Goal: Task Accomplishment & Management: Manage account settings

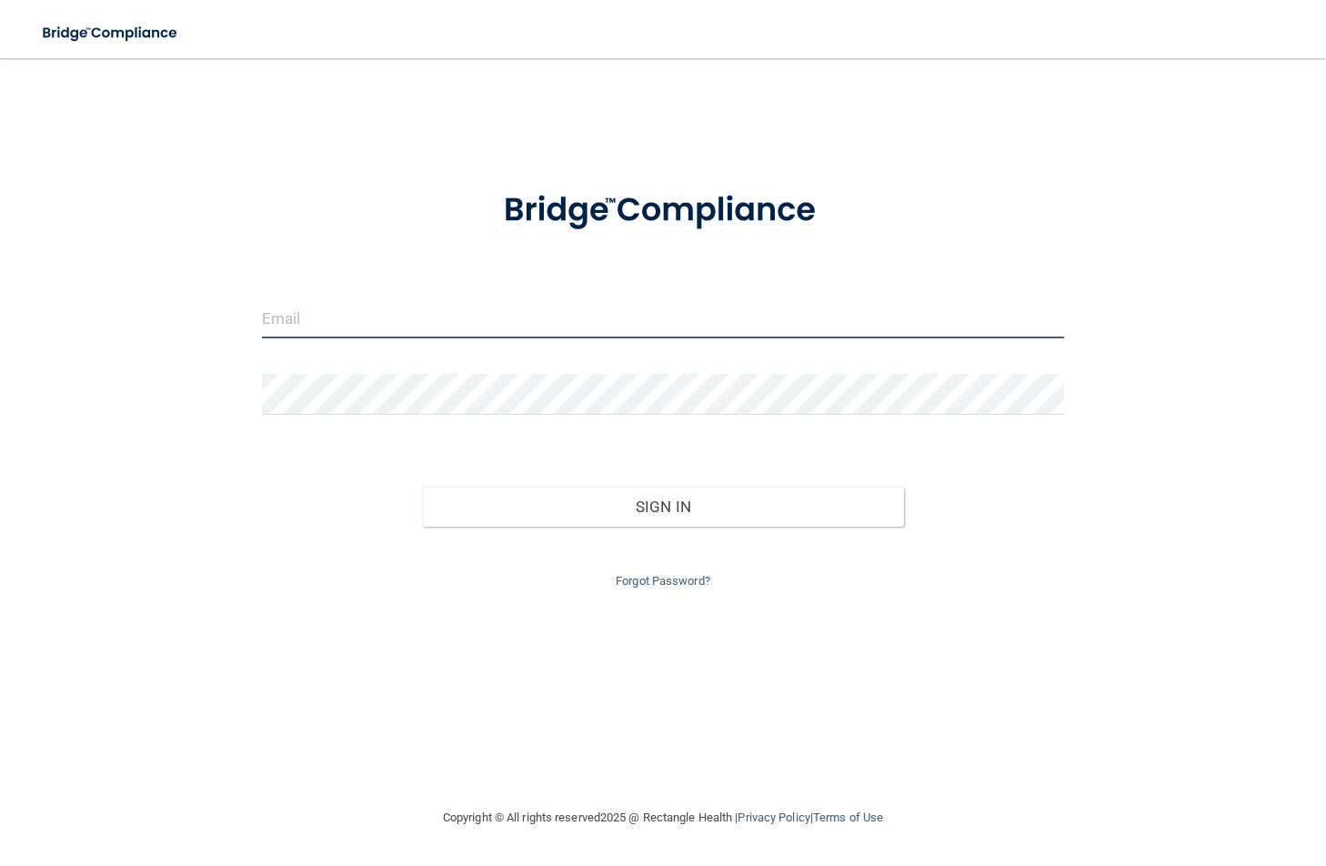
type input "[EMAIL_ADDRESS][DOMAIN_NAME]"
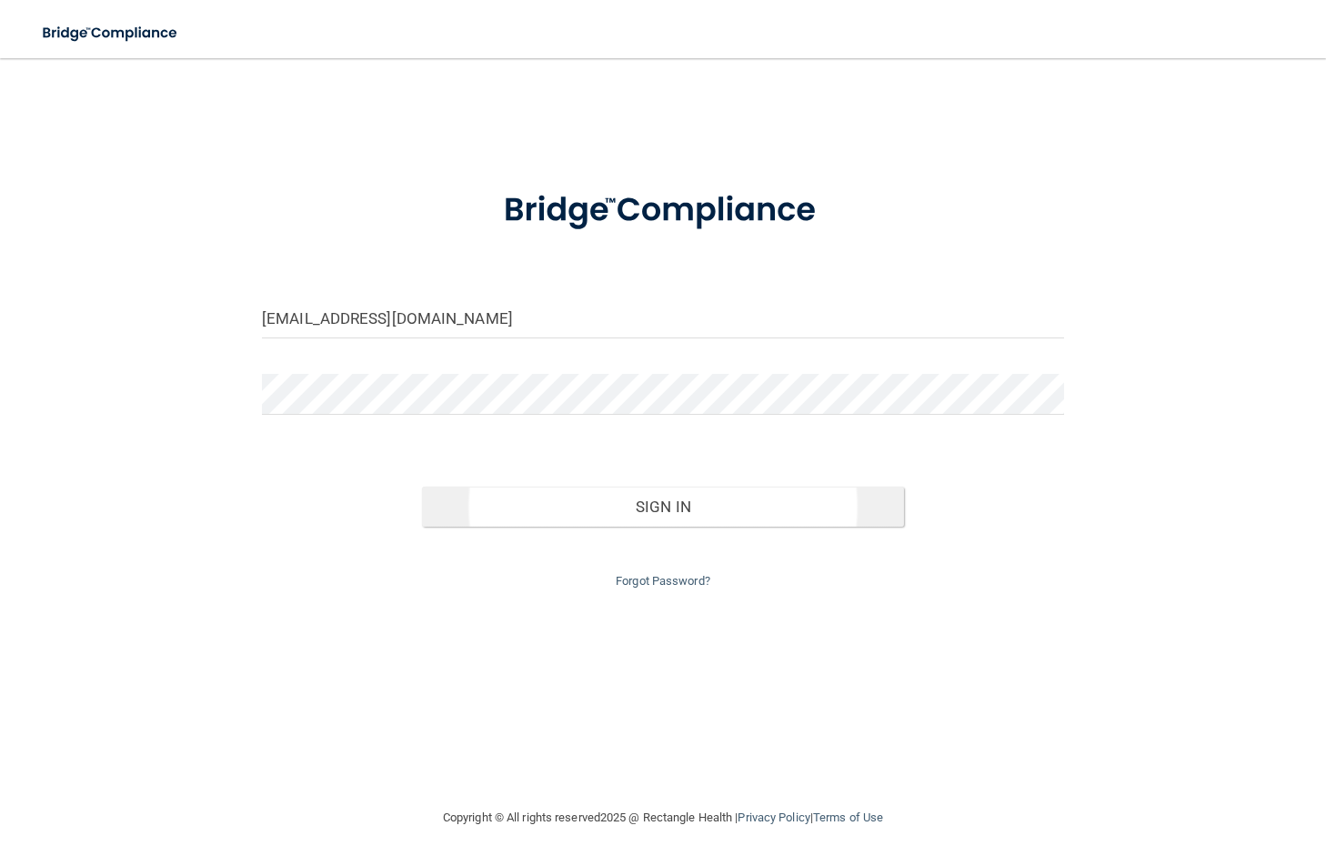
drag, startPoint x: 690, startPoint y: 473, endPoint x: 686, endPoint y: 497, distance: 24.1
click at [686, 497] on div "Sign In" at bounding box center [662, 488] width 829 height 76
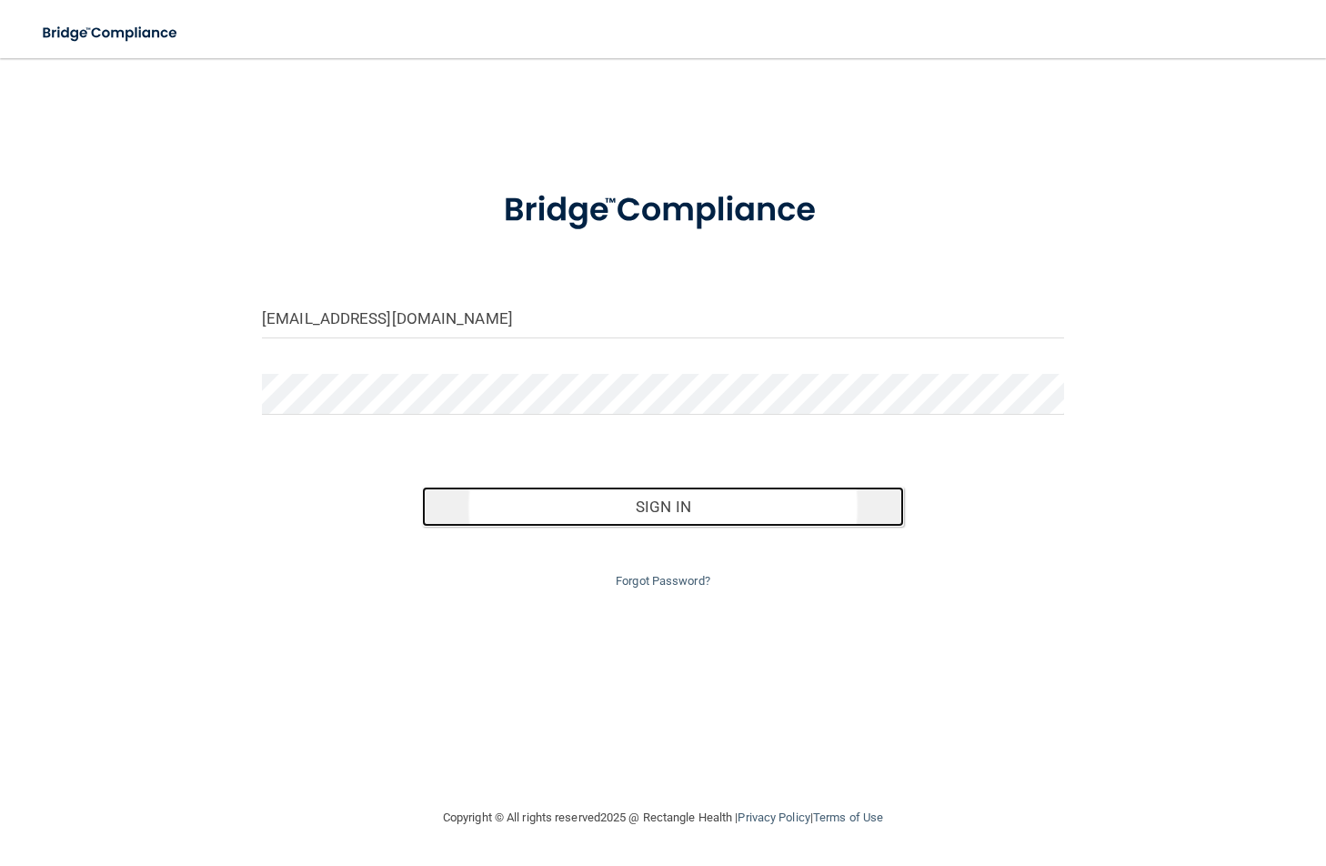
click at [684, 499] on button "Sign In" at bounding box center [662, 507] width 481 height 40
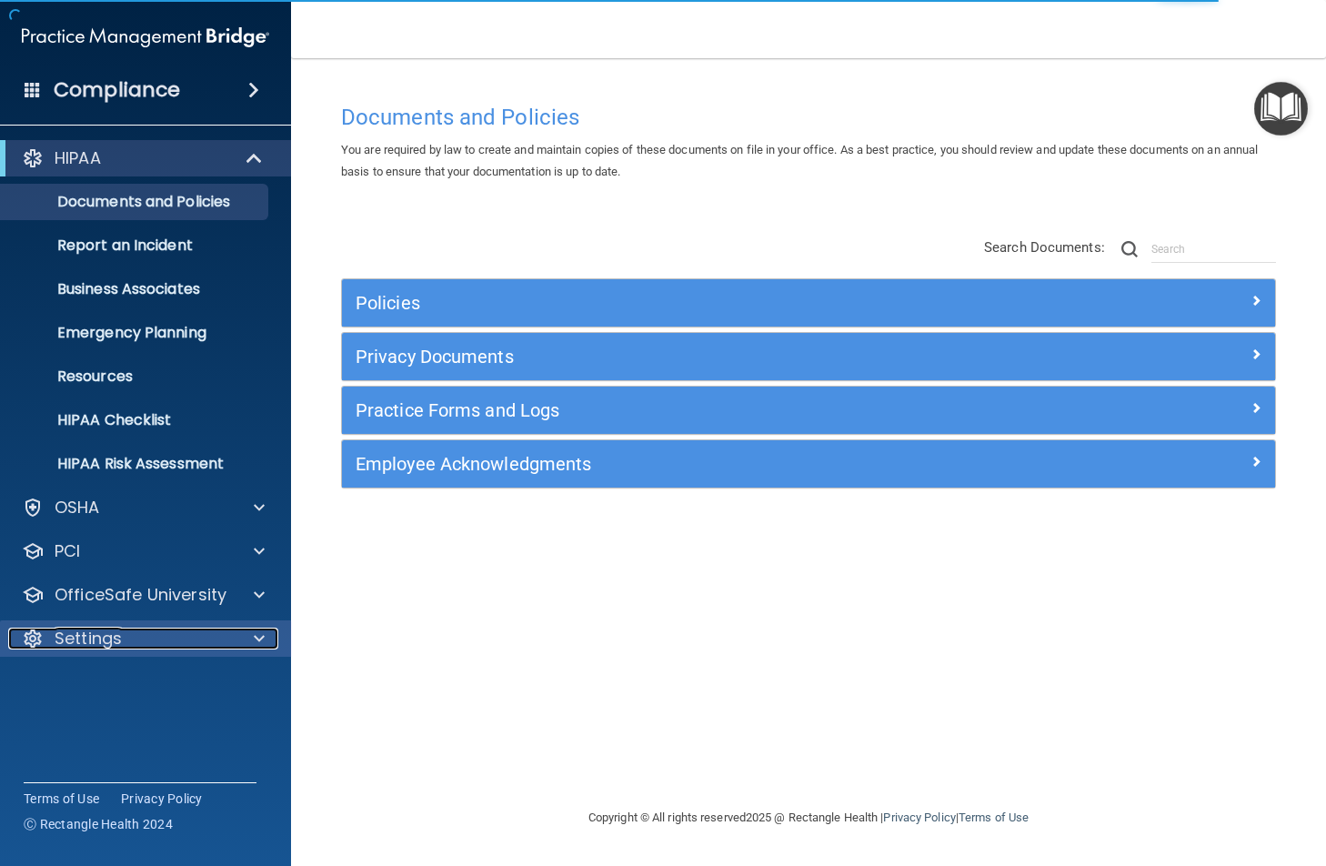
click at [170, 627] on div "Settings" at bounding box center [121, 638] width 226 height 22
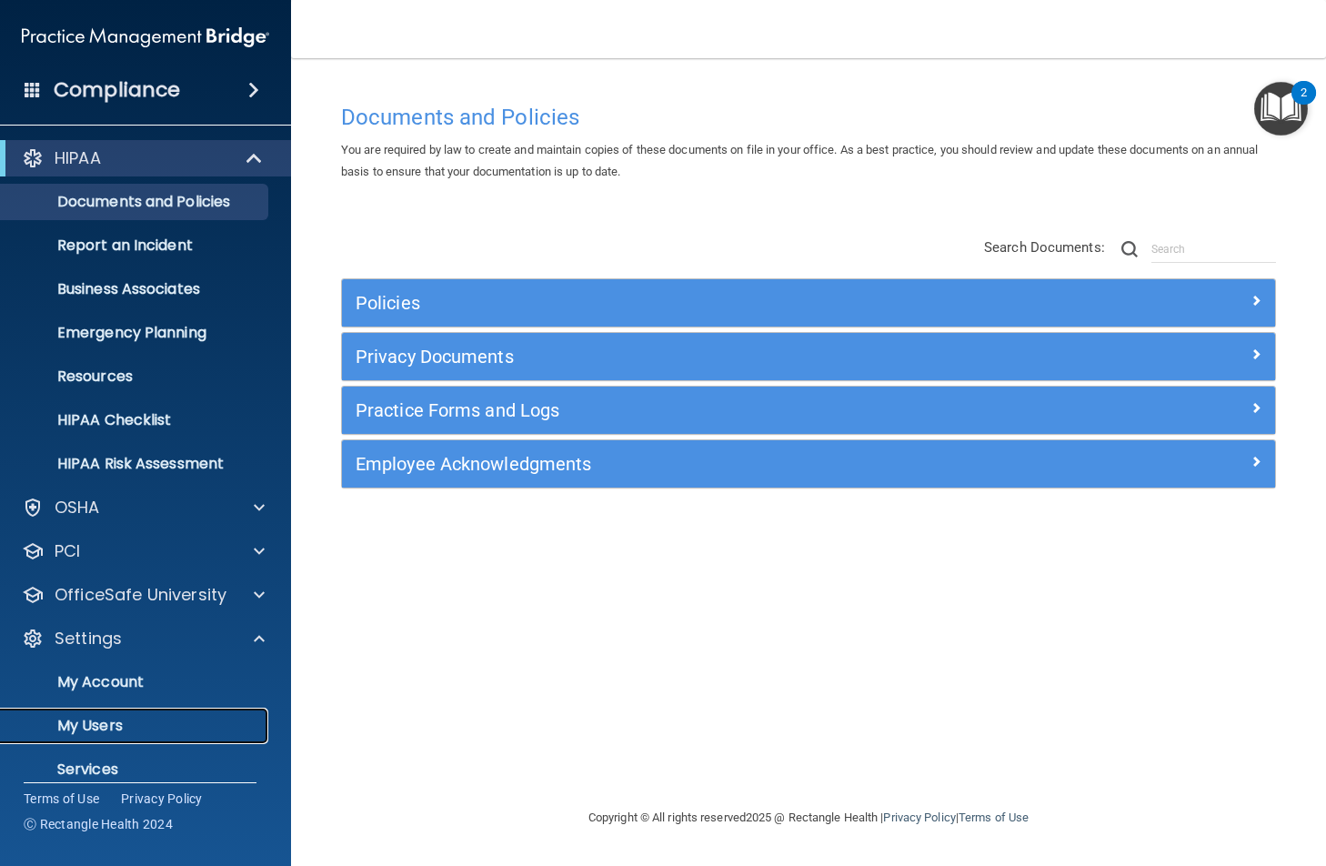
click at [145, 711] on link "My Users" at bounding box center [125, 726] width 286 height 36
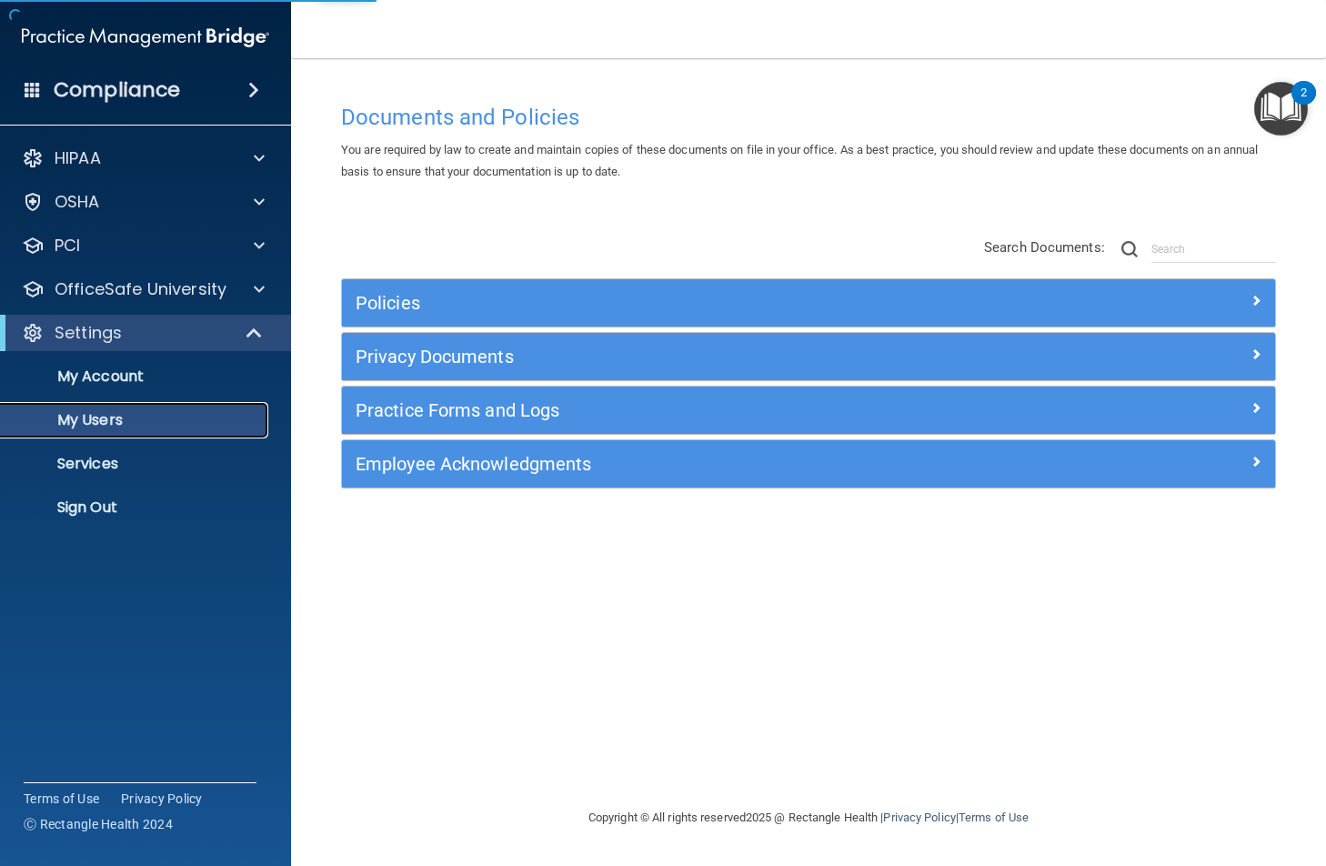
click at [142, 430] on link "My Users" at bounding box center [125, 420] width 286 height 36
select select "20"
